Goal: Information Seeking & Learning: Learn about a topic

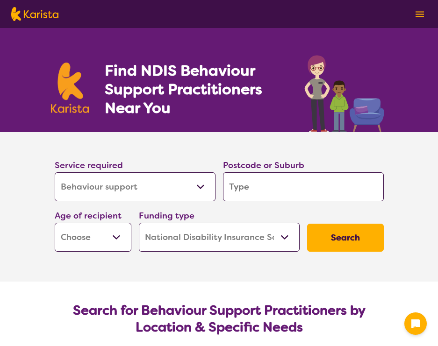
select select "Behaviour support"
select select "NDIS"
select select "Behaviour support"
select select "NDIS"
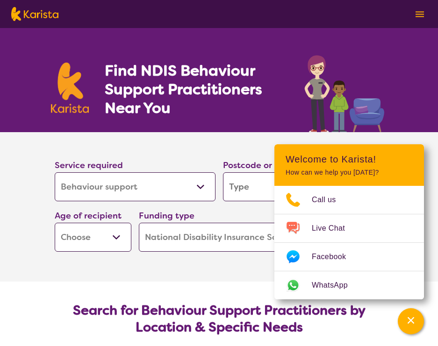
click at [52, 157] on div "Service required Allied Health Assistant Assessment ([MEDICAL_DATA] or [MEDICAL…" at bounding box center [135, 180] width 168 height 50
click at [188, 143] on section "Service required Allied Health Assistant Assessment ([MEDICAL_DATA] or [MEDICAL…" at bounding box center [219, 193] width 359 height 123
click at [257, 184] on input "search" at bounding box center [303, 186] width 161 height 29
type input "3"
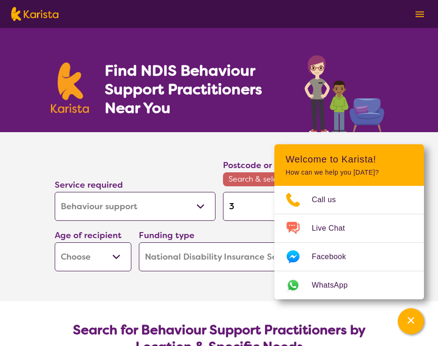
type input "35"
type input "355"
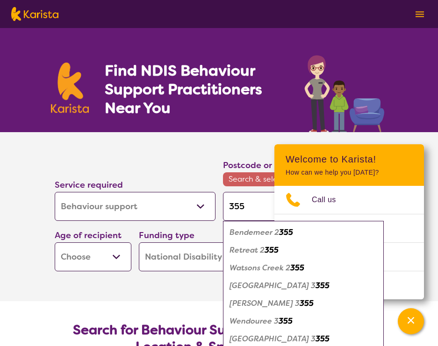
type input "3550"
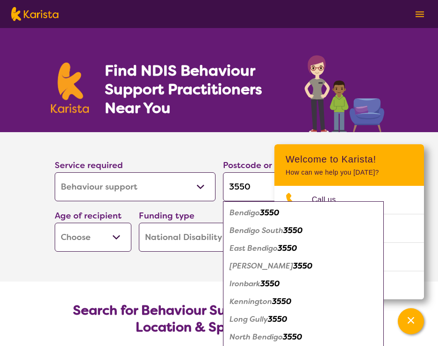
type input "3550"
click at [279, 214] on em "3550" at bounding box center [269, 213] width 19 height 10
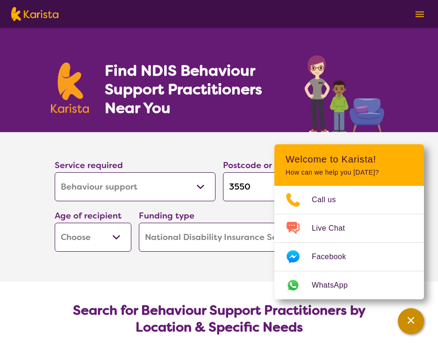
click at [416, 316] on div "Channel Menu" at bounding box center [410, 321] width 19 height 21
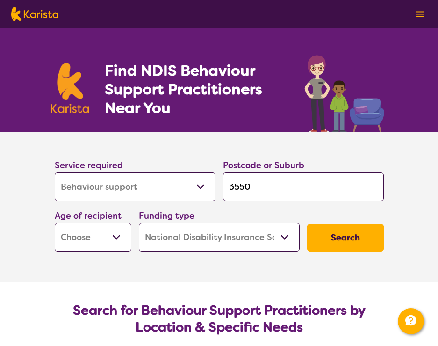
select select "AD"
click at [361, 240] on button "Search" at bounding box center [345, 238] width 77 height 28
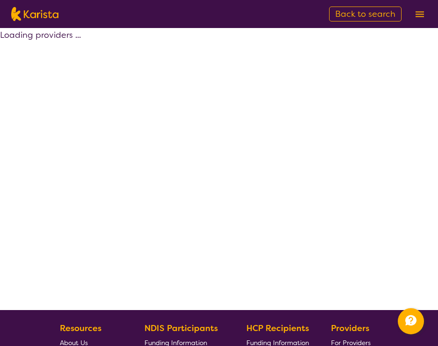
select select "by_score"
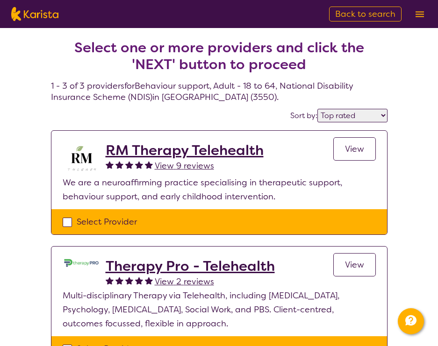
select select "Behaviour support"
select select "AD"
select select "NDIS"
select select "Behaviour support"
select select "AD"
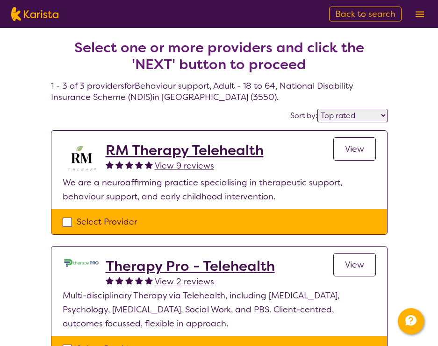
select select "NDIS"
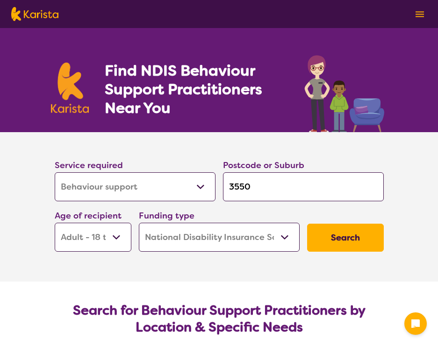
select select "Behaviour support"
select select "AD"
select select "NDIS"
select select "Behaviour support"
select select "AD"
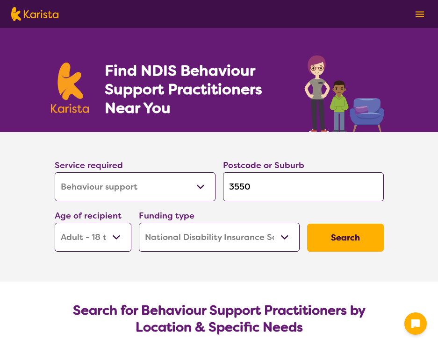
select select "NDIS"
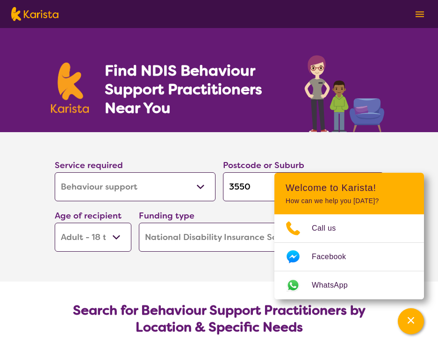
click at [194, 265] on section "Service required Allied Health Assistant Assessment (ADHD or Autism) Behaviour …" at bounding box center [219, 207] width 374 height 150
click at [417, 316] on div "Channel Menu" at bounding box center [410, 321] width 19 height 21
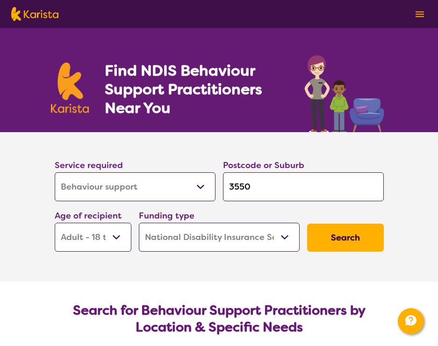
click at [356, 239] on button "Search" at bounding box center [345, 238] width 77 height 28
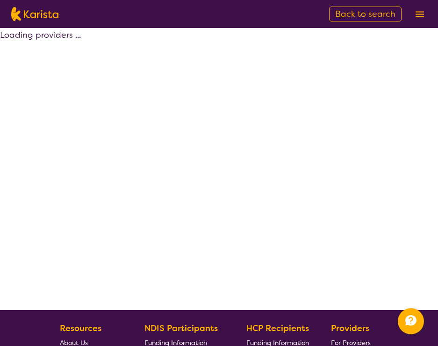
select select "by_score"
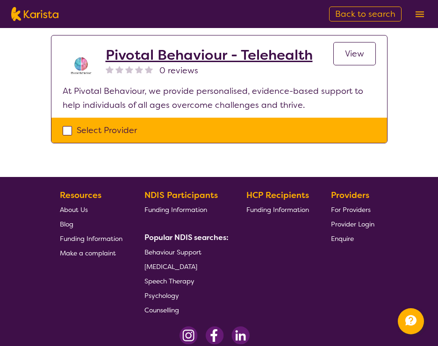
scroll to position [343, 0]
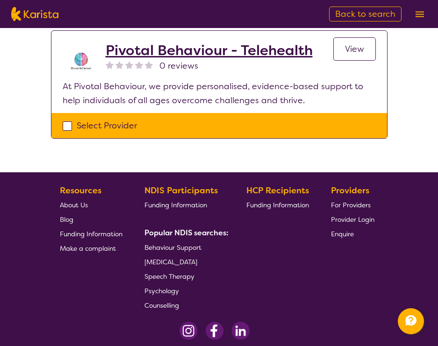
select select "Behaviour support"
select select "AD"
select select "NDIS"
select select "Behaviour support"
select select "AD"
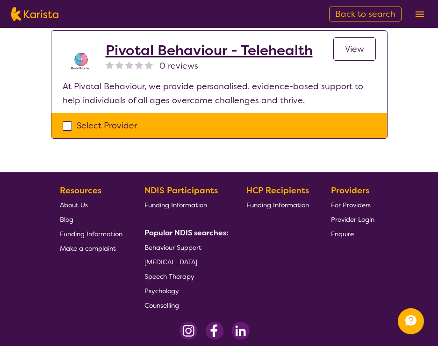
select select "NDIS"
